Goal: Information Seeking & Learning: Learn about a topic

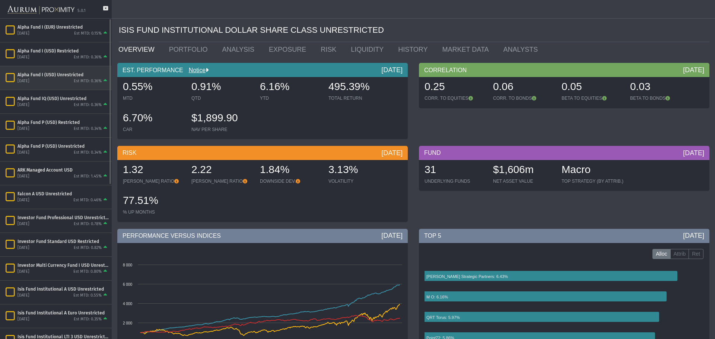
click at [55, 71] on div "Alpha Fund I (USD) Unrestricted September 2025 Est MTD: 0.36%" at bounding box center [56, 77] width 112 height 23
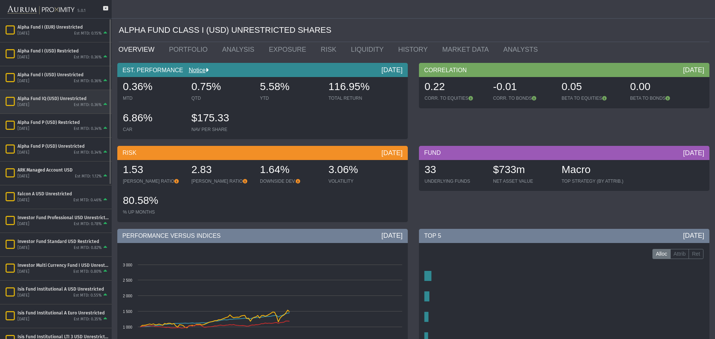
click at [80, 109] on div "Alpha Fund IQ (USD) Unrestricted [DATE] Est MTD: 0.36%" at bounding box center [56, 101] width 112 height 23
